Goal: Transaction & Acquisition: Subscribe to service/newsletter

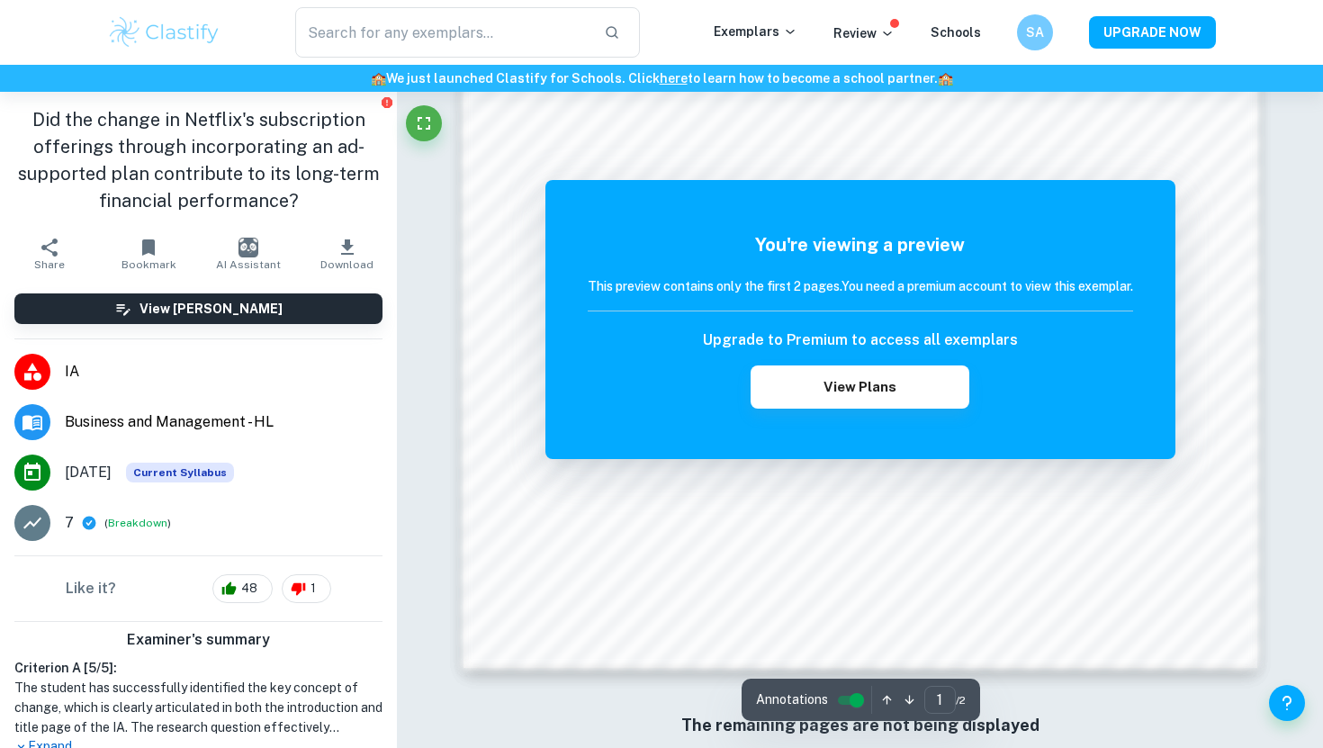
scroll to position [1737, 0]
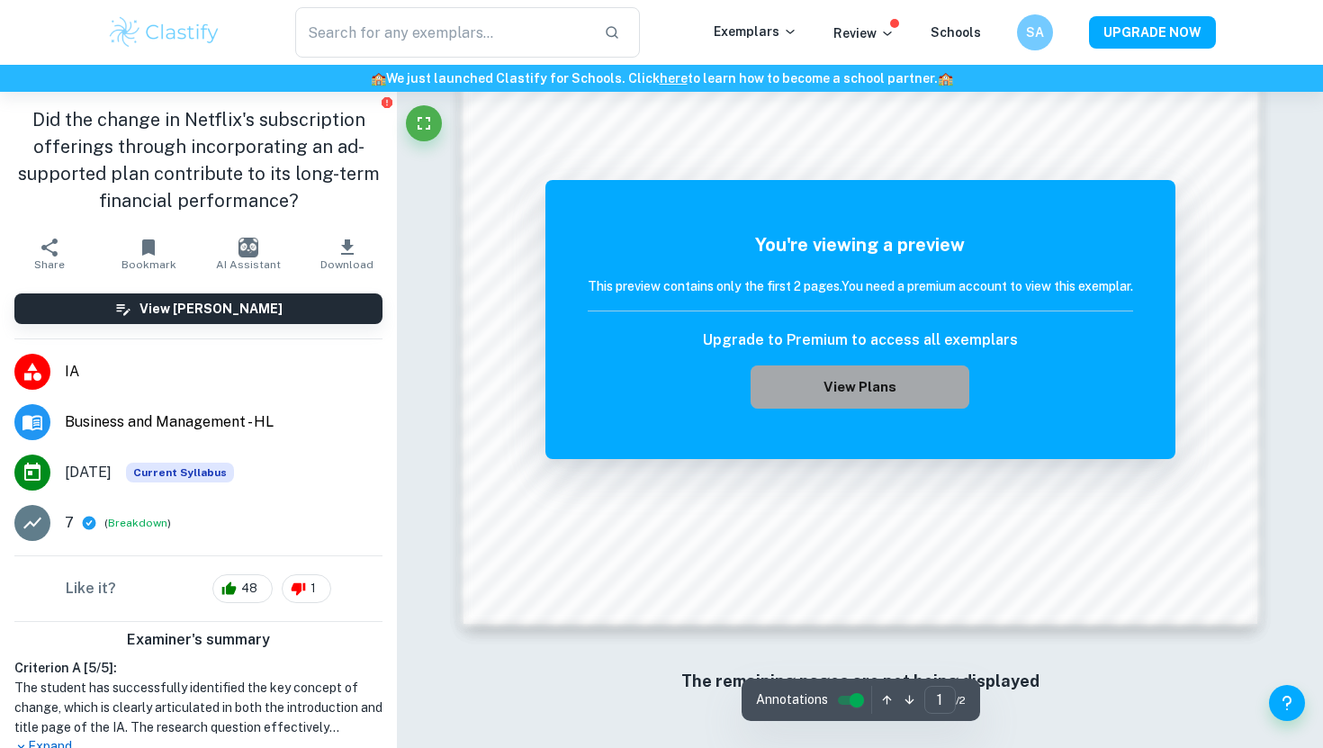
click at [830, 387] on button "View Plans" at bounding box center [859, 386] width 218 height 43
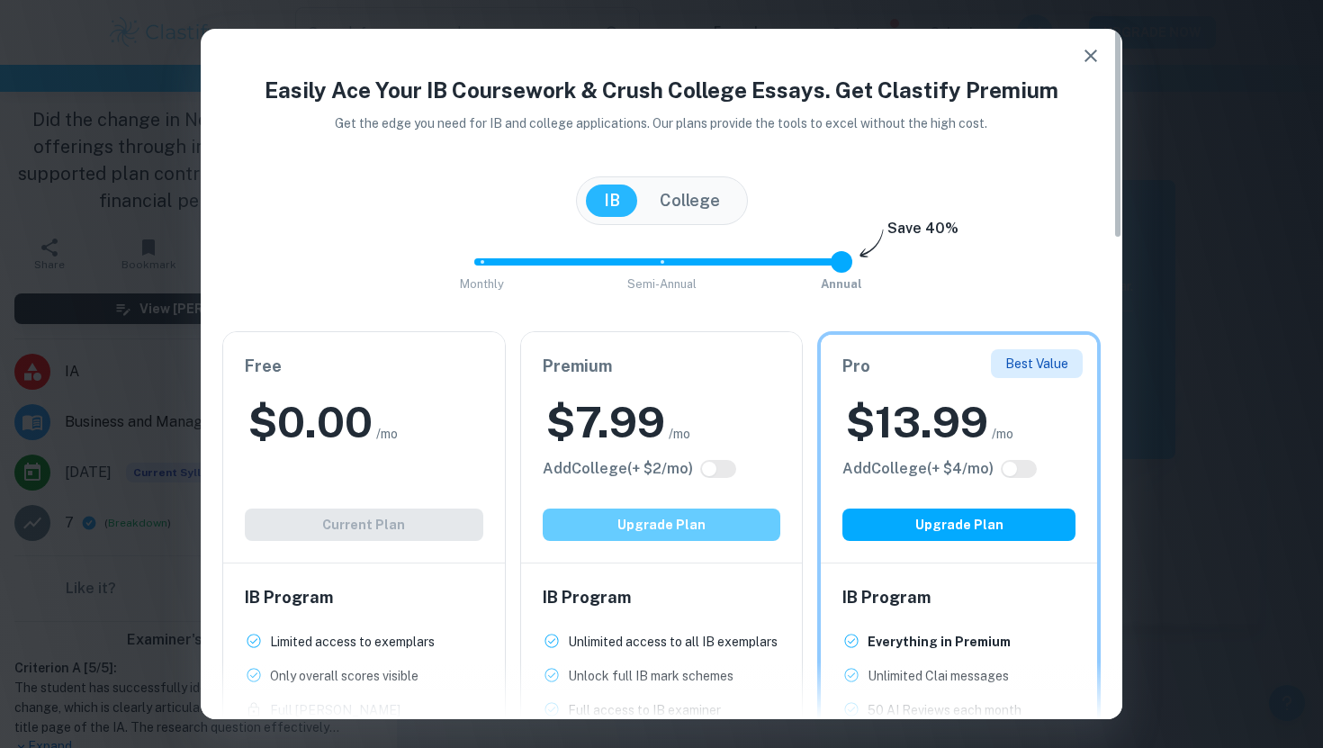
click at [645, 516] on button "Upgrade Plan" at bounding box center [662, 524] width 238 height 32
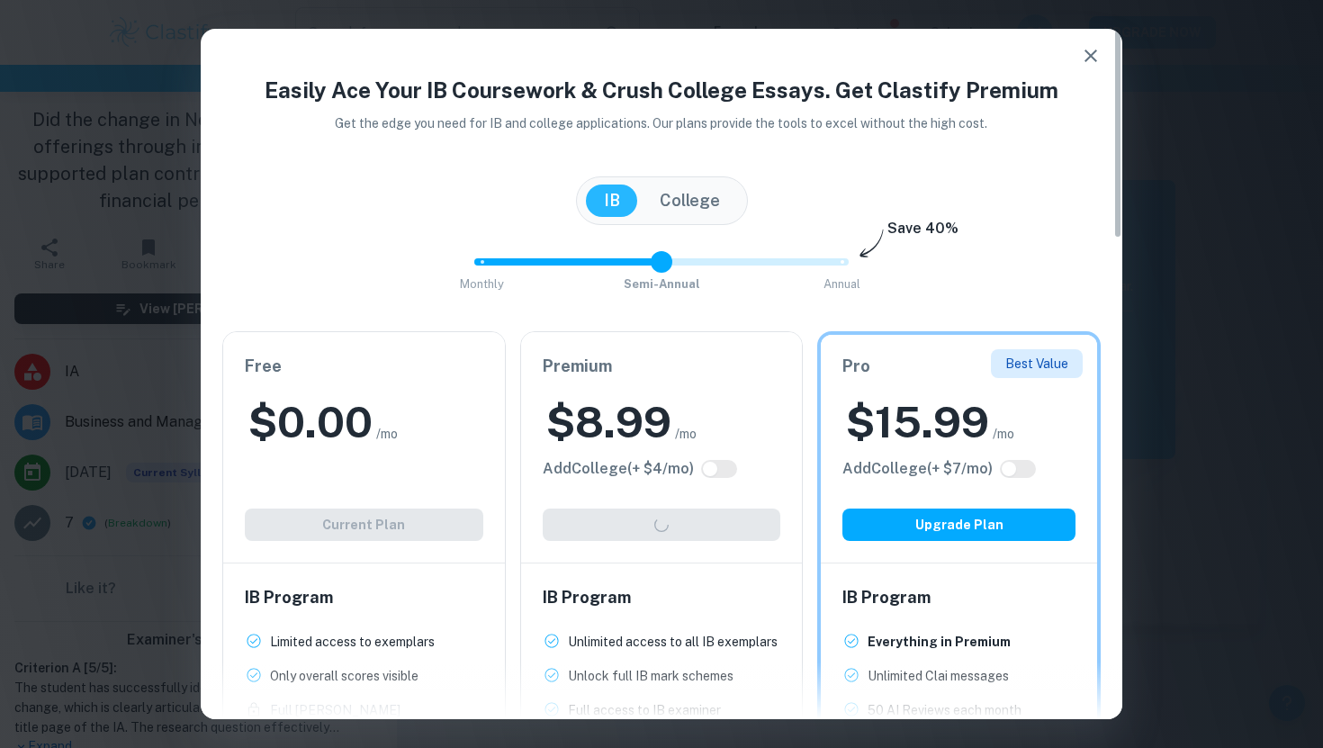
type input "0"
